Goal: Task Accomplishment & Management: Use online tool/utility

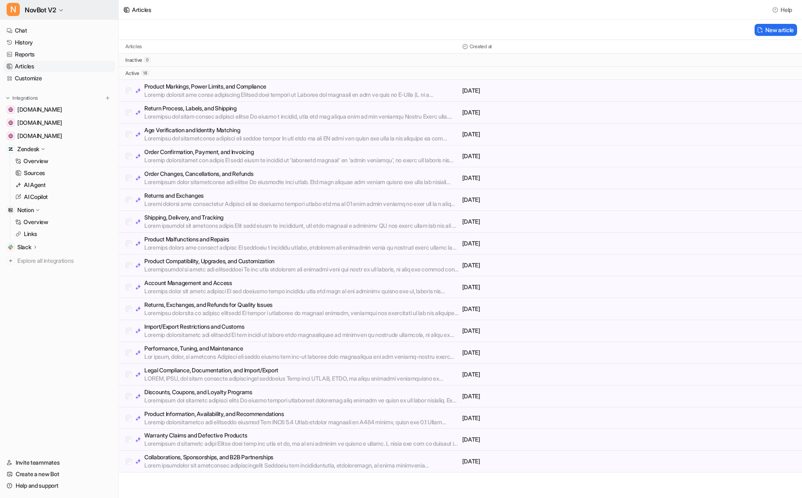
click at [27, 216] on link "Overview" at bounding box center [63, 222] width 103 height 12
click at [24, 207] on p "Notion" at bounding box center [25, 210] width 16 height 8
click at [40, 208] on icon at bounding box center [38, 210] width 6 height 6
click at [40, 209] on icon at bounding box center [38, 210] width 6 height 6
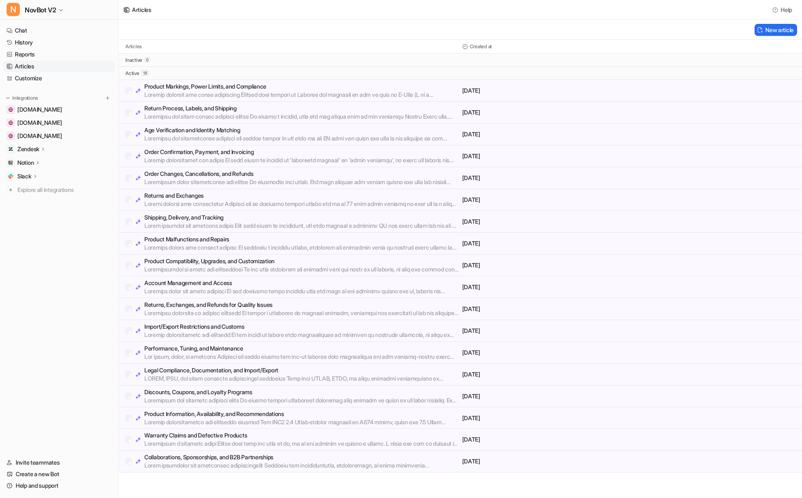
click at [27, 164] on p "Notion" at bounding box center [25, 163] width 16 height 8
click at [35, 175] on p "Overview" at bounding box center [35, 175] width 25 height 8
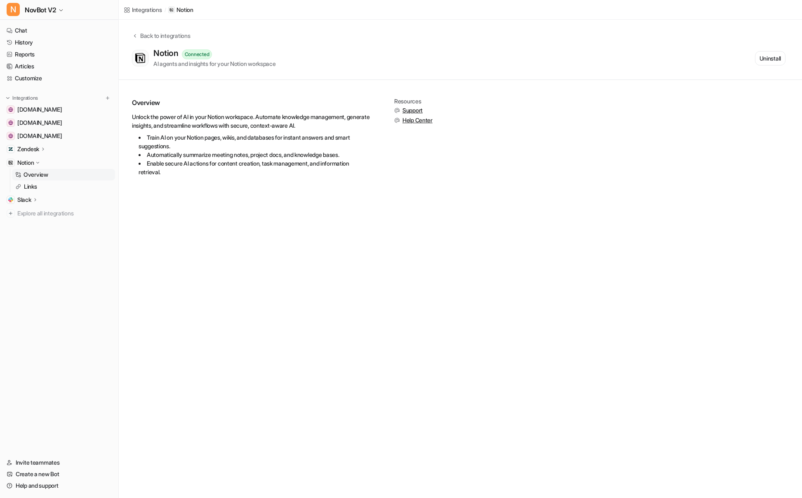
click at [697, 101] on div "Overview Unlock the power of AI in your Notion workspace. Automate knowledge ma…" at bounding box center [460, 141] width 657 height 87
click at [761, 59] on button "Uninstall" at bounding box center [770, 58] width 30 height 14
click at [765, 67] on div "Notion AI agents and insights for your Notion workspace Start Setup" at bounding box center [458, 57] width 653 height 19
click at [763, 62] on button "Start Setup" at bounding box center [766, 58] width 37 height 14
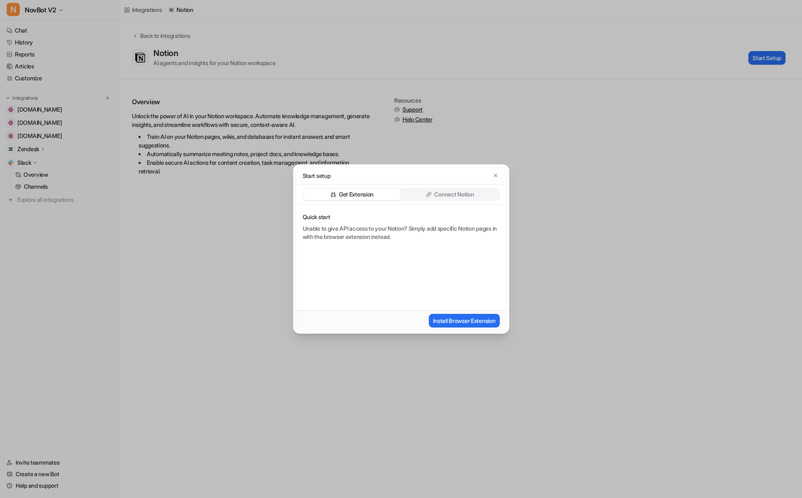
click at [443, 196] on p "Connect Notion" at bounding box center [454, 194] width 40 height 8
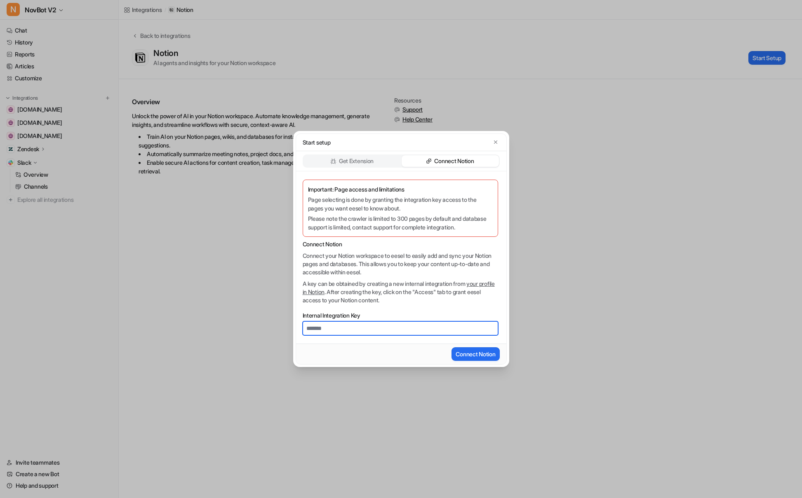
click at [326, 330] on input "Internal Integration Key" at bounding box center [400, 328] width 195 height 14
paste input "**********"
type input "**********"
click at [481, 359] on button "Connect Notion" at bounding box center [475, 354] width 48 height 14
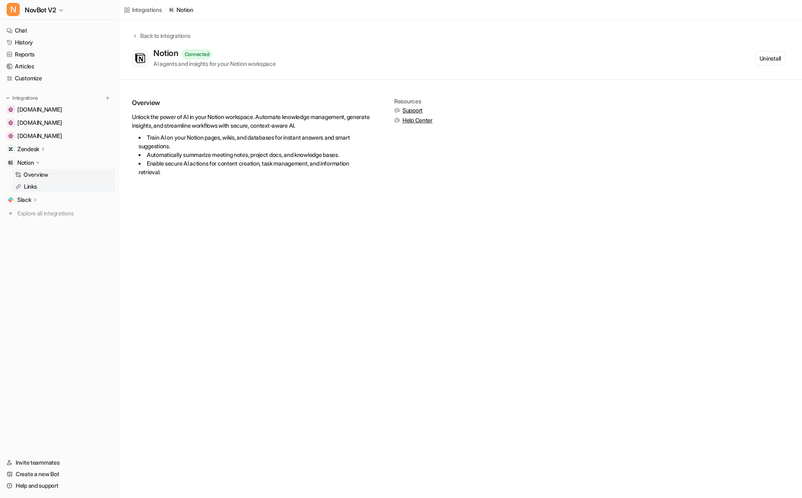
click at [32, 186] on p "Links" at bounding box center [30, 187] width 13 height 8
click at [29, 187] on p "Links" at bounding box center [30, 187] width 13 height 8
